Goal: Transaction & Acquisition: Purchase product/service

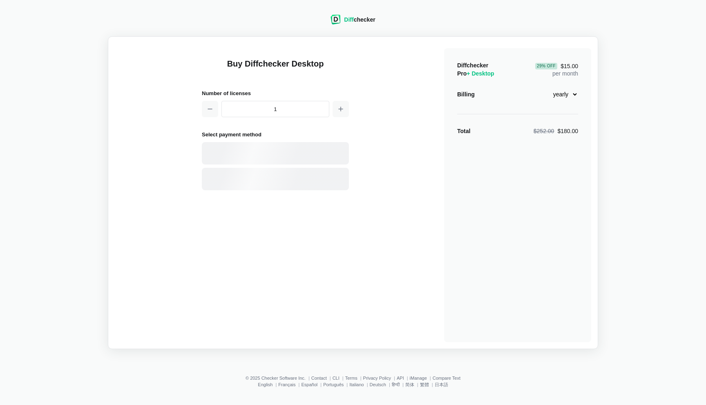
select select "desktop-yearly-180"
click at [268, 153] on div "Card" at bounding box center [290, 154] width 110 height 8
select select "[GEOGRAPHIC_DATA]"
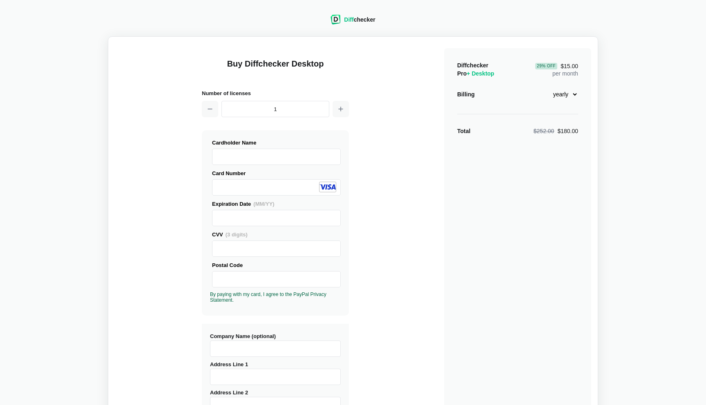
click at [177, 200] on div "Buy Diffchecker Desktop Number of licenses 1 Visa MasterCard Union Pay American…" at bounding box center [353, 311] width 477 height 537
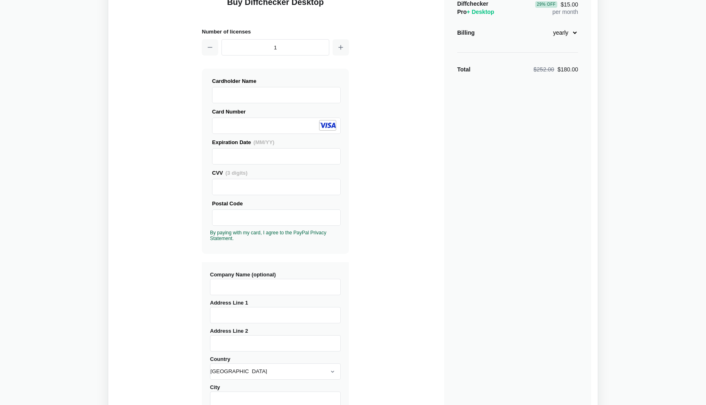
click at [163, 254] on div "Buy Diffchecker Desktop Number of licenses 1 Visa MasterCard Union Pay American…" at bounding box center [353, 250] width 477 height 537
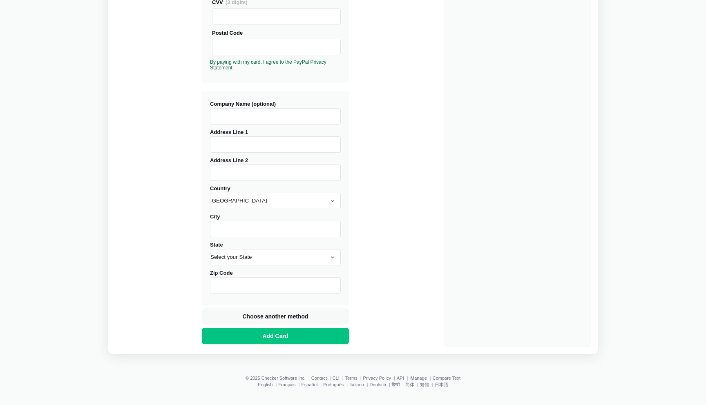
scroll to position [160, 0]
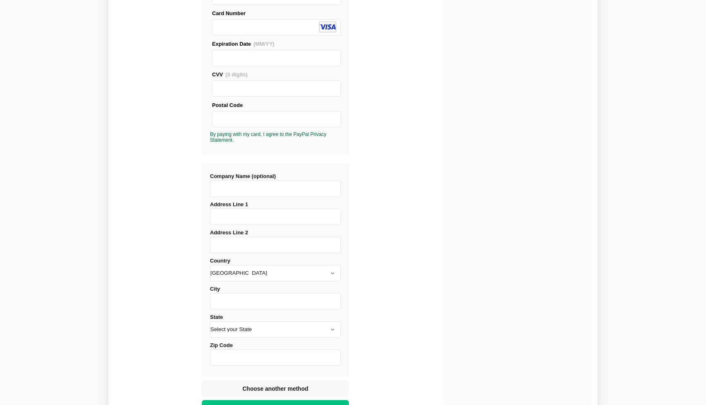
click at [226, 223] on input "Address Line 1" at bounding box center [275, 217] width 131 height 16
type input "1632 Post St"
drag, startPoint x: 107, startPoint y: 266, endPoint x: 145, endPoint y: 275, distance: 38.8
click at [107, 266] on div "Diff checker Buy Diffchecker Desktop Number of licenses 1 Visa MasterCard Union…" at bounding box center [353, 136] width 696 height 582
click at [215, 291] on label "City" at bounding box center [275, 298] width 131 height 24
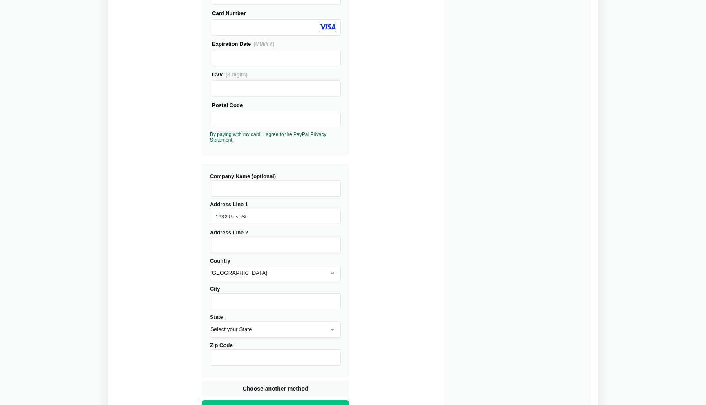
click at [215, 293] on input "City" at bounding box center [275, 301] width 131 height 16
click at [218, 297] on input "City" at bounding box center [275, 301] width 131 height 16
type input "94115"
click at [148, 282] on div "Buy Diffchecker Desktop Number of licenses 1 Visa MasterCard Union Pay American…" at bounding box center [353, 151] width 477 height 537
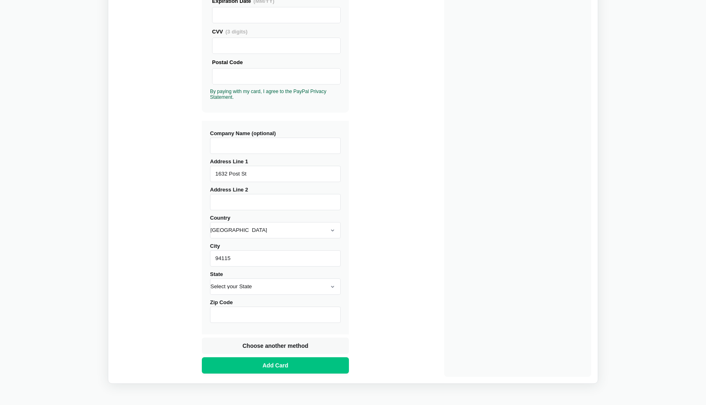
scroll to position [207, 0]
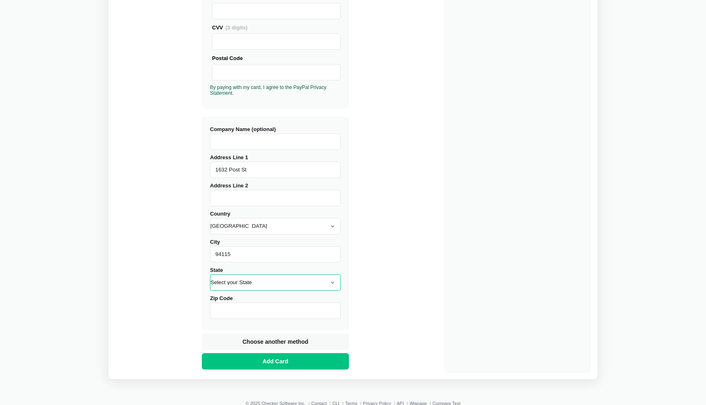
click at [245, 284] on select "Select your State [US_STATE] [US_STATE] [US_STATE] [US_STATE] [US_STATE] [US_ST…" at bounding box center [275, 283] width 131 height 16
select select "CA"
click at [210, 275] on select "Select your State [US_STATE] [US_STATE] [US_STATE] [US_STATE] [US_STATE] [US_ST…" at bounding box center [275, 283] width 131 height 16
click at [242, 307] on input "Zip Code" at bounding box center [275, 311] width 131 height 16
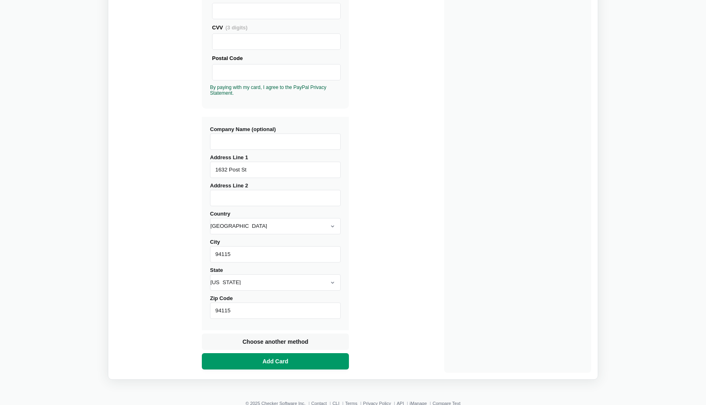
type input "94115"
click at [290, 363] on button "Add Card" at bounding box center [275, 362] width 147 height 16
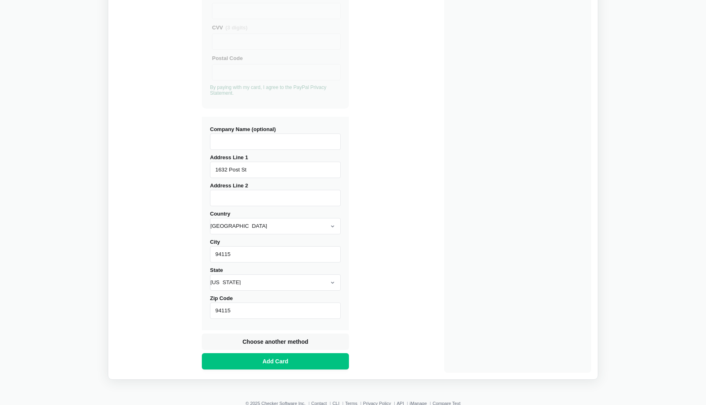
scroll to position [0, 0]
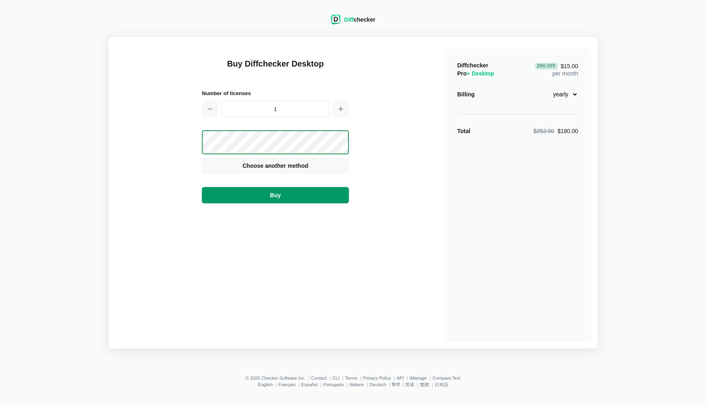
click at [308, 193] on button "Buy" at bounding box center [275, 195] width 147 height 16
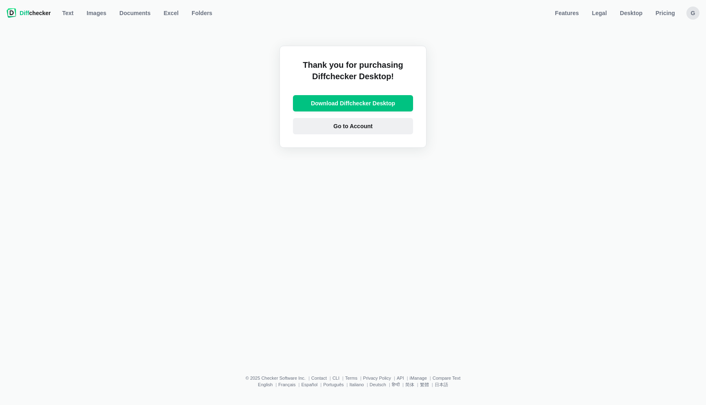
click at [372, 123] on span "Go to Account" at bounding box center [353, 126] width 43 height 8
